Goal: Find specific page/section: Find specific page/section

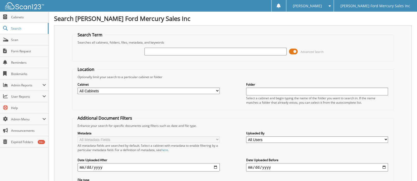
click at [171, 50] on input "text" at bounding box center [215, 52] width 142 height 8
type input "88832"
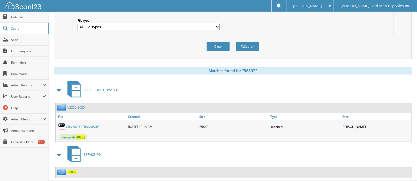
scroll to position [166, 0]
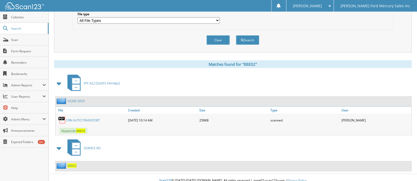
click at [83, 118] on link "CRN AUTO TRANSPORT" at bounding box center [83, 120] width 34 height 4
click at [75, 118] on link "CRN AUTO TRANSPORT" at bounding box center [83, 120] width 34 height 4
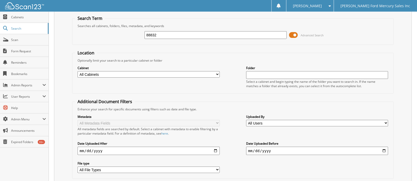
scroll to position [0, 0]
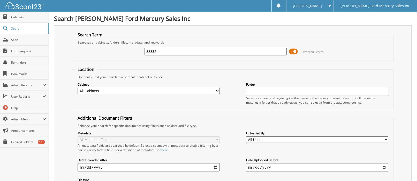
drag, startPoint x: 160, startPoint y: 52, endPoint x: 64, endPoint y: 54, distance: 96.4
click at [64, 56] on div "Search Term Searches all cabinets, folders, files, metadata, and keywords 88832…" at bounding box center [232, 121] width 357 height 193
type input "87787"
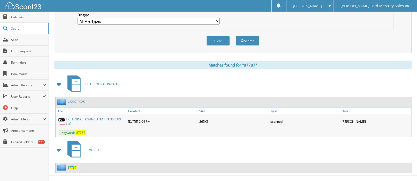
scroll to position [167, 0]
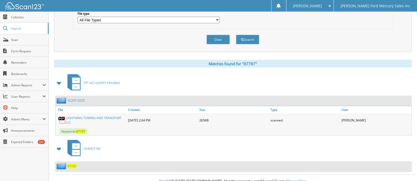
click at [73, 116] on link "LIGHTNING TOWING AND TRANSPORT LLC" at bounding box center [95, 120] width 59 height 9
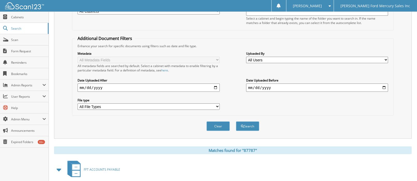
scroll to position [0, 0]
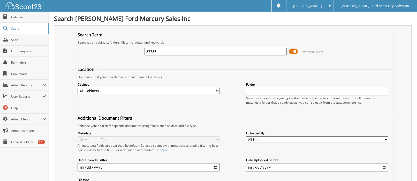
drag, startPoint x: 165, startPoint y: 56, endPoint x: 121, endPoint y: 51, distance: 44.4
click at [121, 51] on div "87787 Advanced Search" at bounding box center [233, 52] width 316 height 14
drag, startPoint x: 158, startPoint y: 52, endPoint x: 136, endPoint y: 43, distance: 24.3
click at [136, 45] on div "87787 Advanced Search" at bounding box center [233, 52] width 316 height 14
type input "422954"
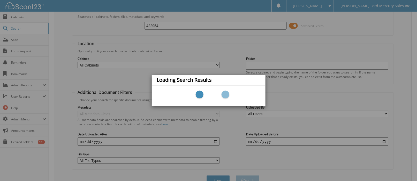
scroll to position [45, 0]
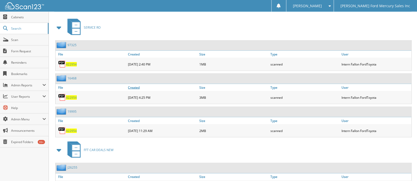
scroll to position [252, 0]
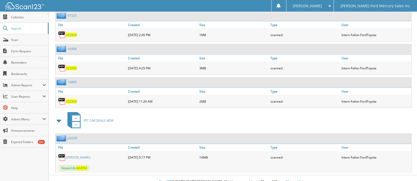
click at [75, 156] on link "CLASSEN" at bounding box center [78, 158] width 24 height 4
